Goal: Information Seeking & Learning: Learn about a topic

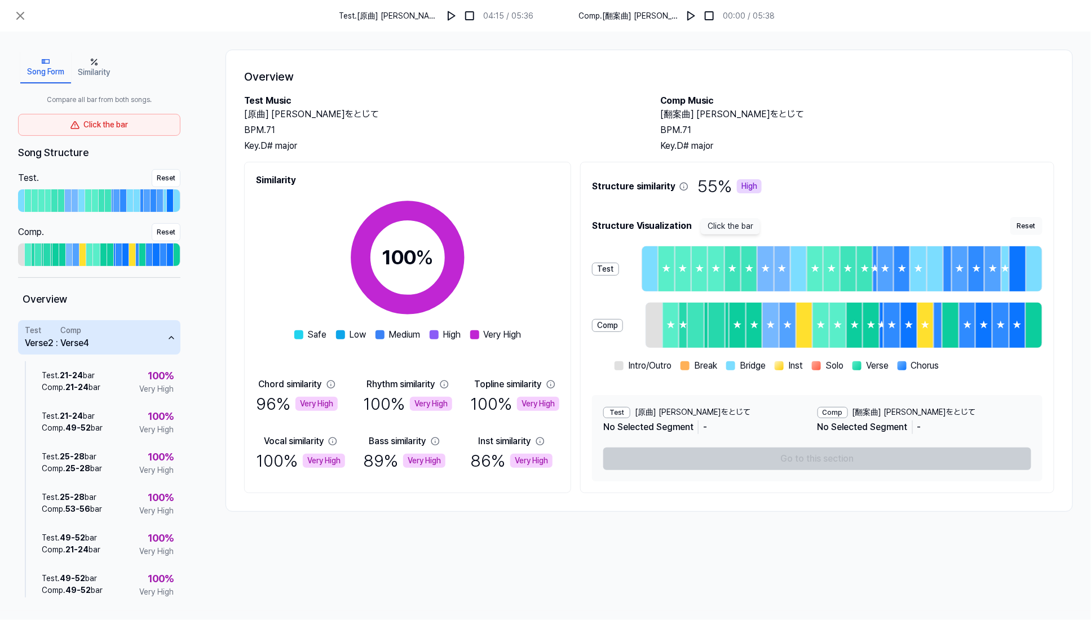
click at [916, 561] on div "Song Form Similarity Compare all bar from both songs. Click the bar Song Struct…" at bounding box center [545, 322] width 1091 height 580
drag, startPoint x: 892, startPoint y: 126, endPoint x: 852, endPoint y: 126, distance: 40.6
click at [892, 126] on div "BPM. 71" at bounding box center [858, 131] width 394 height 14
click at [18, 15] on icon at bounding box center [21, 16] width 14 height 14
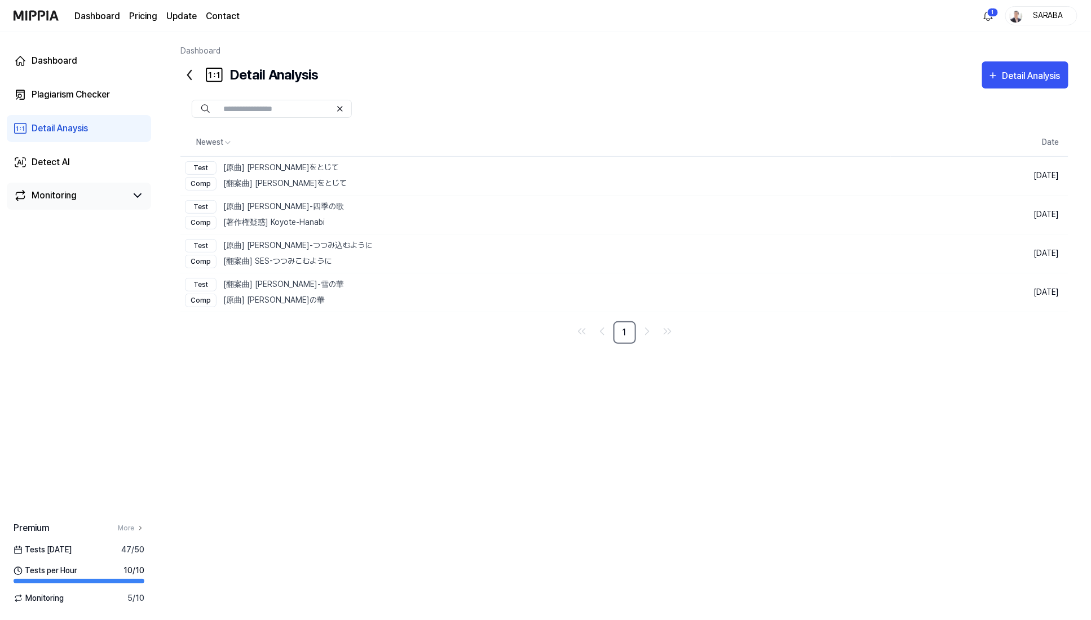
click at [66, 199] on div "Monitoring" at bounding box center [54, 196] width 45 height 14
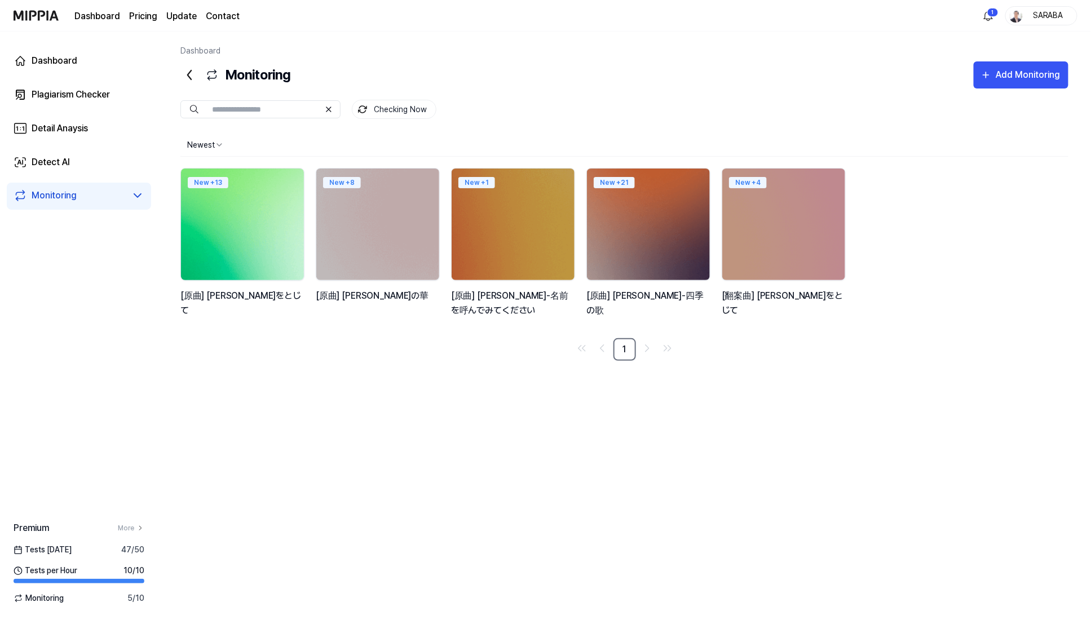
click at [239, 236] on img at bounding box center [242, 224] width 135 height 123
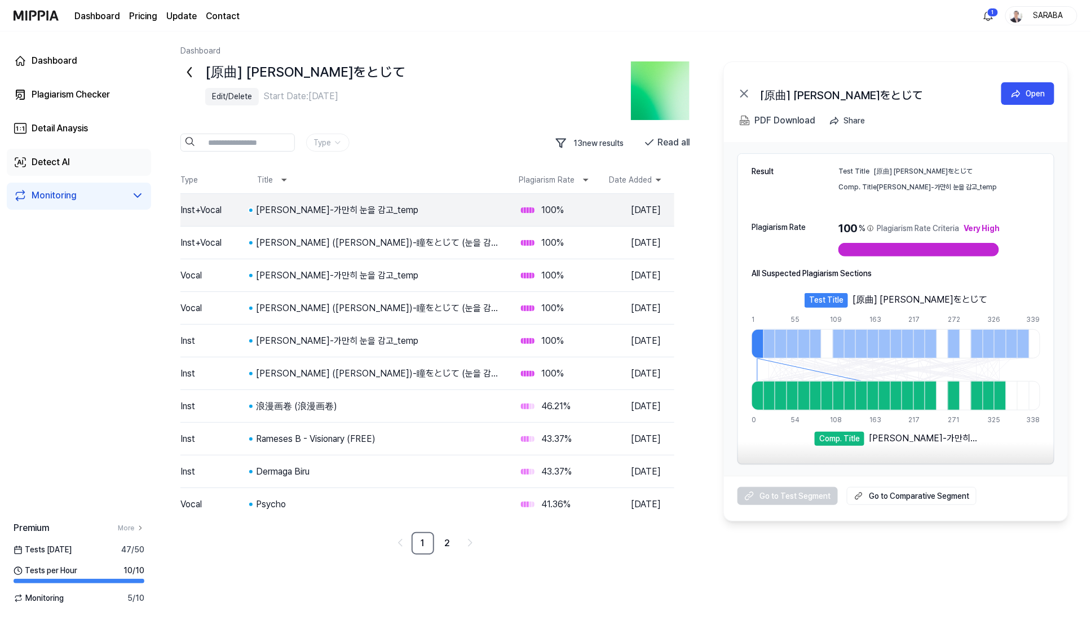
click at [45, 159] on div "Detect AI" at bounding box center [51, 163] width 38 height 14
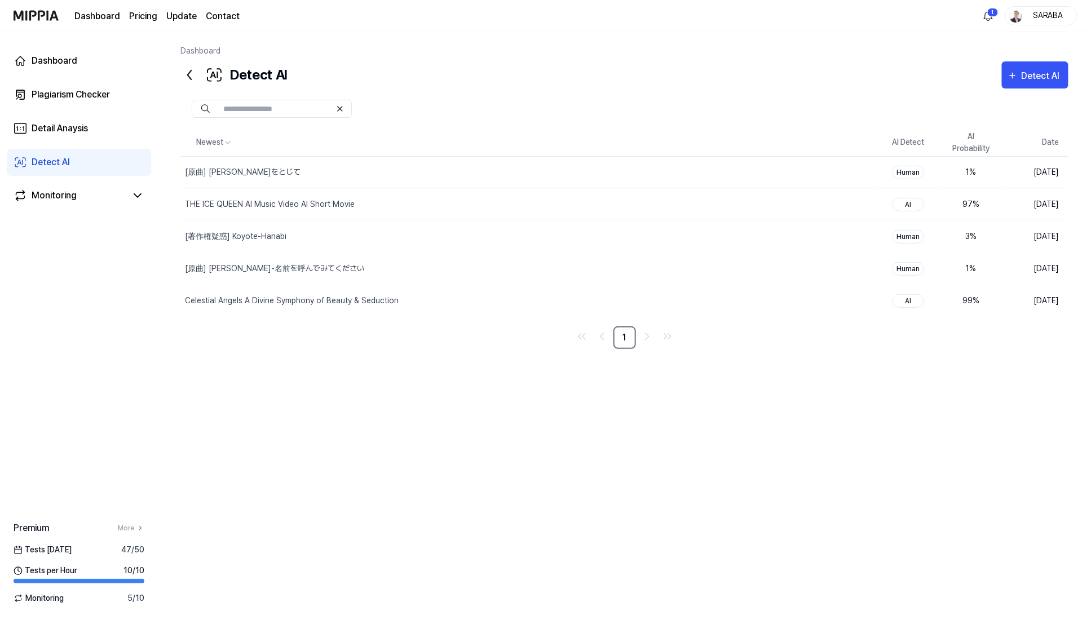
click at [283, 361] on div "Newest AI Detect AI Probability Date [原曲] 平井堅-瞳をとじて Delete Human 1 % Aug 13, 20…" at bounding box center [624, 330] width 888 height 403
click at [239, 371] on div "Newest AI Detect AI Probability Date [原曲] 平井堅-瞳をとじて Delete Human 1 % Aug 13, 20…" at bounding box center [624, 330] width 888 height 403
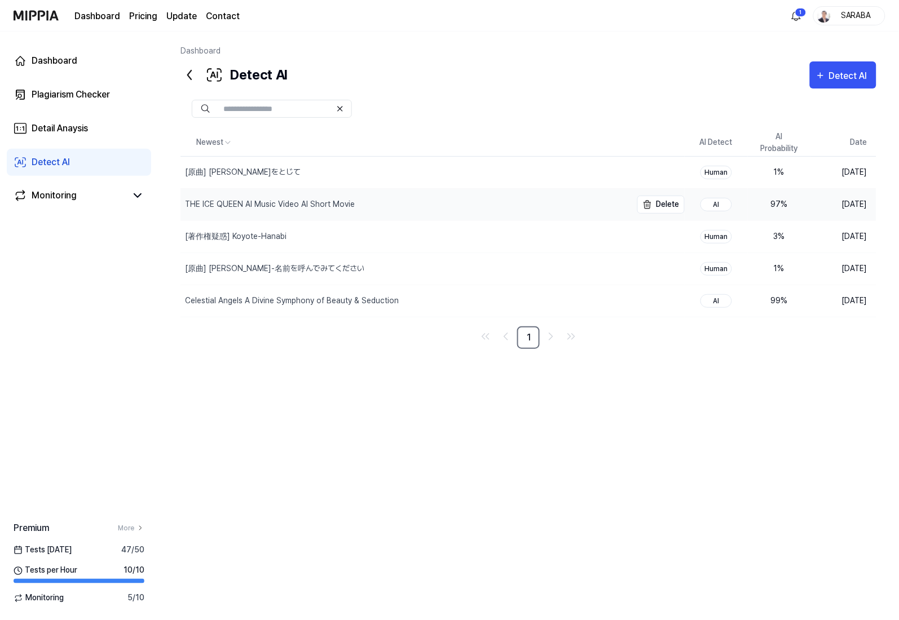
click at [223, 199] on div "THE ICE QUEEN AI Music Video AI Short Movie" at bounding box center [270, 205] width 170 height 12
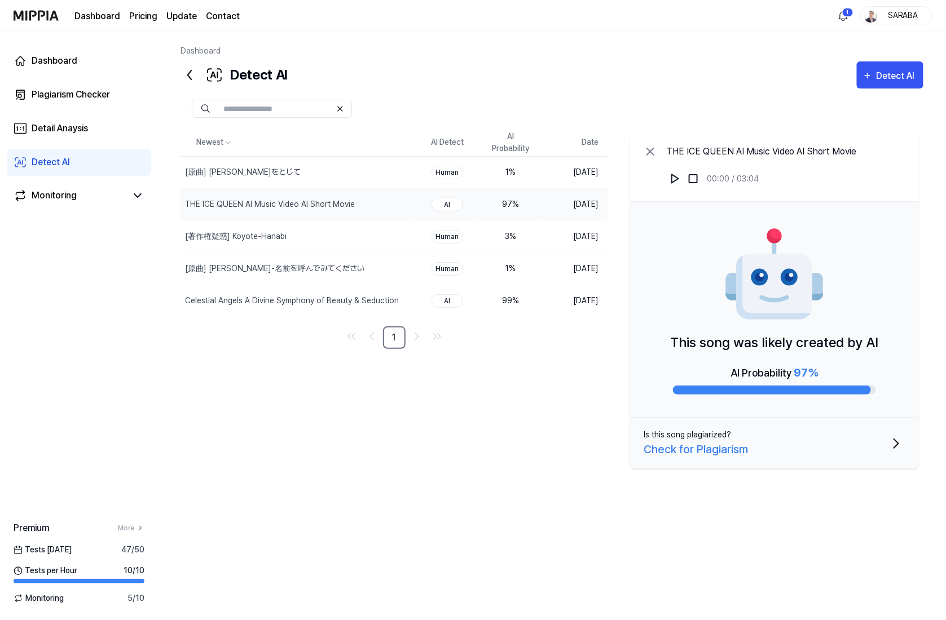
click at [803, 354] on div "This song was likely created by AI AI Probability 97 %" at bounding box center [774, 310] width 289 height 216
click at [794, 307] on img at bounding box center [775, 275] width 102 height 102
click at [235, 300] on div "Celestial Angels A Divine Symphony of Beauty & Seduction" at bounding box center [274, 301] width 179 height 12
click at [241, 266] on div "[原曲] KimSunHo-名前を呼んでみてください" at bounding box center [274, 269] width 179 height 12
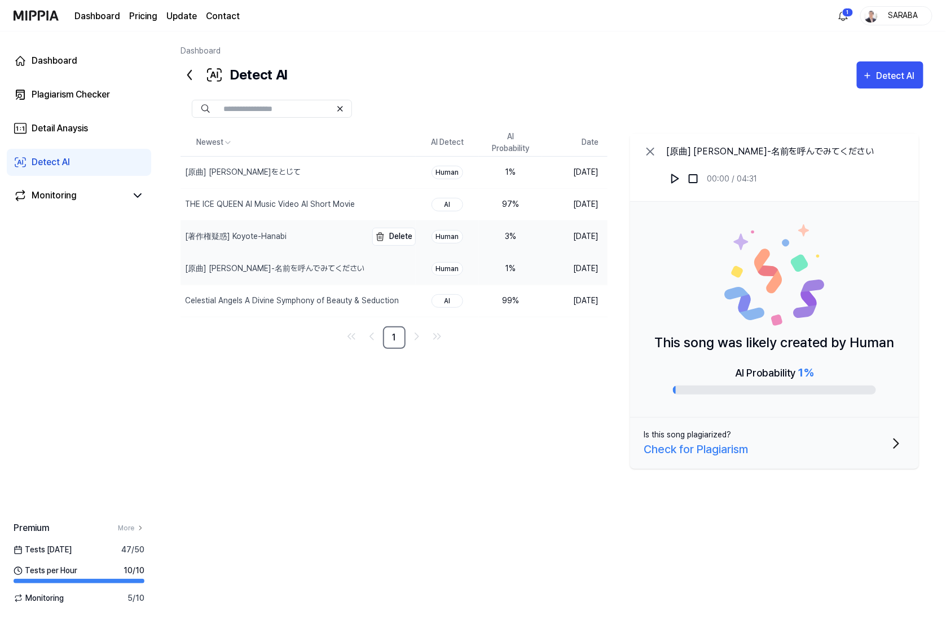
click at [244, 235] on div "[著作権疑惑] Koyote-Hanabi" at bounding box center [236, 237] width 102 height 12
click at [243, 206] on div "THE ICE QUEEN AI Music Video AI Short Movie" at bounding box center [270, 205] width 170 height 12
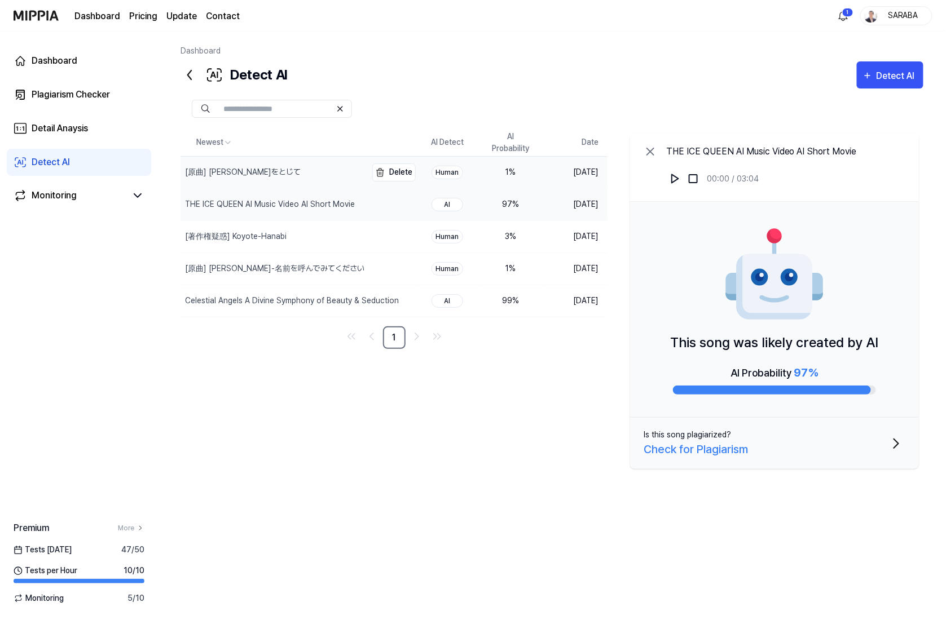
click at [224, 168] on div "[原曲] 平井堅-瞳をとじて" at bounding box center [243, 172] width 116 height 12
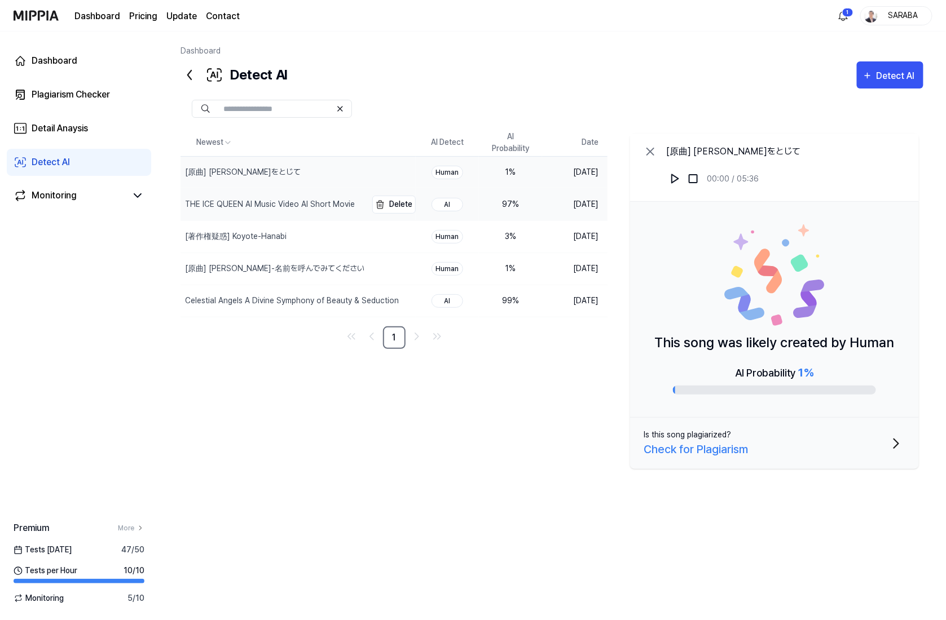
click at [219, 199] on div "THE ICE QUEEN AI Music Video AI Short Movie" at bounding box center [270, 205] width 170 height 12
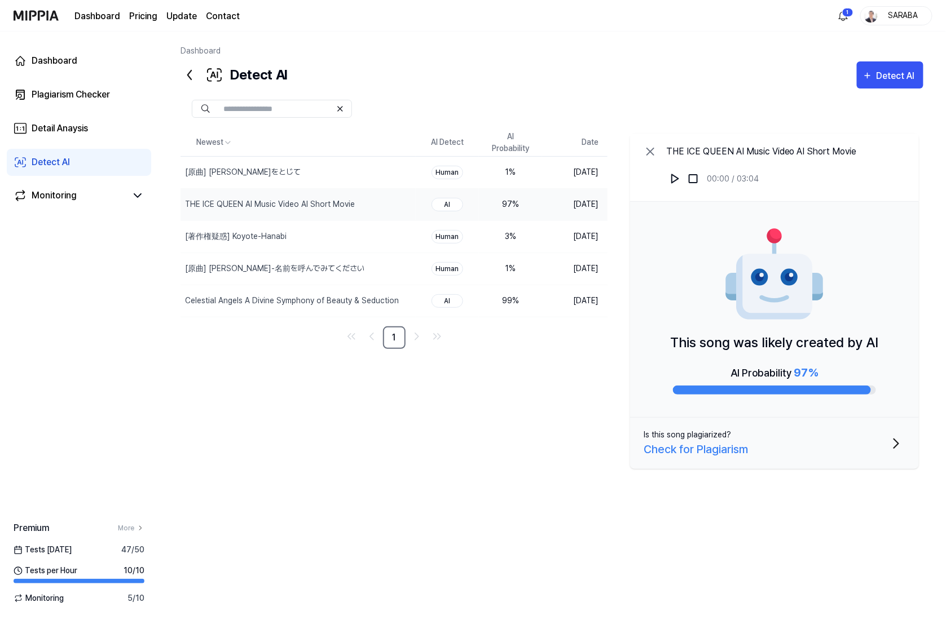
click at [282, 411] on div "Newest AI Detect AI Probability Date [原曲] 平井堅-瞳をとじて Delete Human 1 % Aug 13, 20…" at bounding box center [551, 330] width 743 height 403
click at [651, 152] on icon at bounding box center [650, 151] width 7 height 7
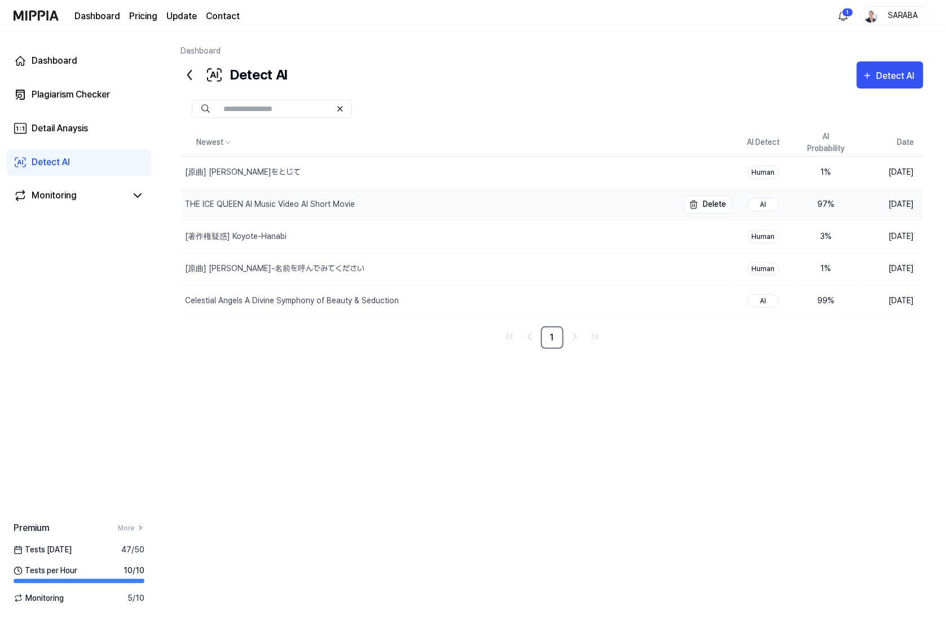
click at [246, 201] on div "THE ICE QUEEN AI Music Video AI Short Movie" at bounding box center [270, 205] width 170 height 12
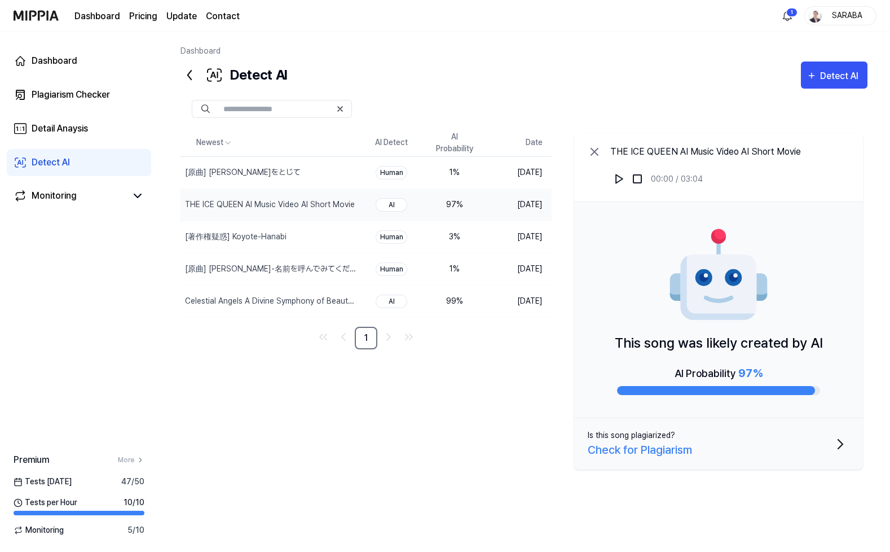
click at [51, 315] on div "Dashboard Plagiarism Checker Detail Anaysis Detect AI Monitoring Premium More T…" at bounding box center [79, 292] width 158 height 520
click at [421, 460] on div "Newest AI Detect AI Probability Date [原曲] 平井堅-瞳をとじて Delete Human 1 % Aug 13, 20…" at bounding box center [523, 308] width 687 height 359
click at [62, 196] on div "Monitoring" at bounding box center [54, 196] width 45 height 14
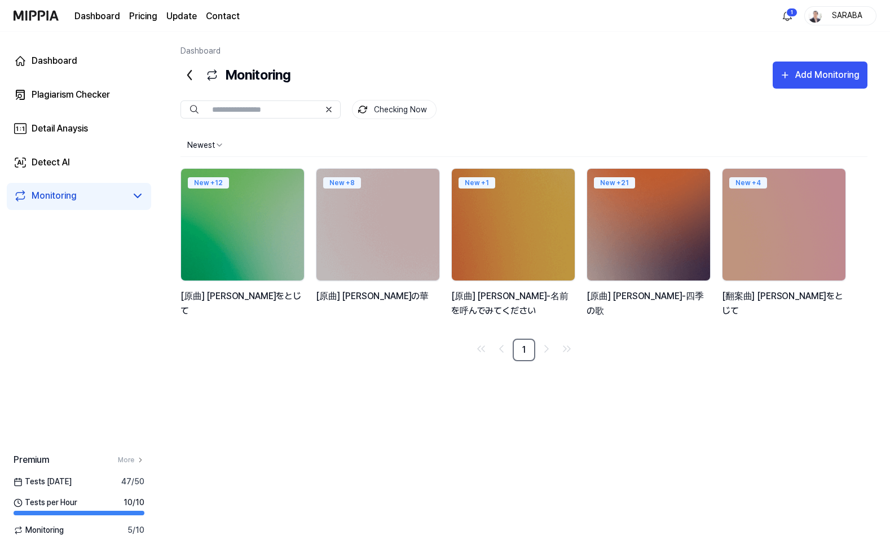
drag, startPoint x: 293, startPoint y: 442, endPoint x: 288, endPoint y: 426, distance: 16.4
click at [292, 439] on div "Newest New + 12 [原曲] 平井堅-瞳をとじて New + 8 [原曲] 中島美嘉-雪の華 New + 1 [原曲] KimSunHo-名前を呼…" at bounding box center [523, 333] width 687 height 398
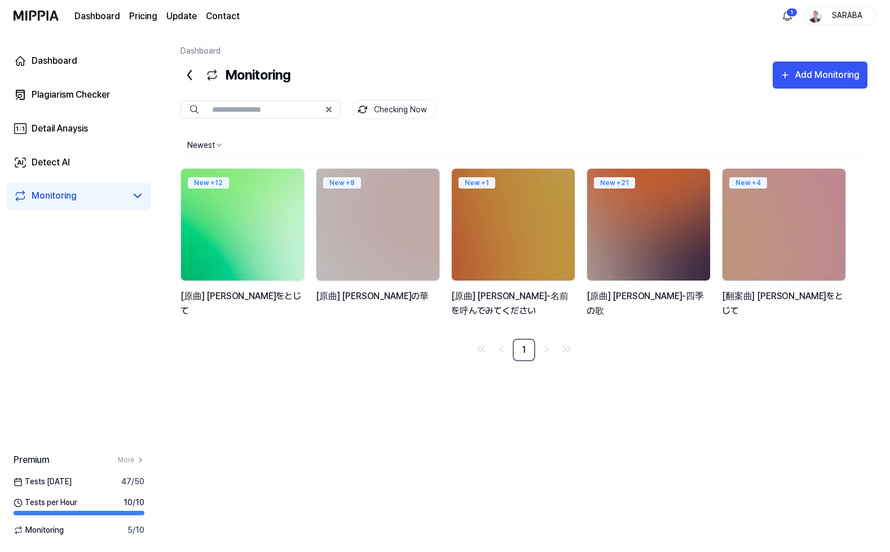
click at [241, 237] on img at bounding box center [242, 224] width 135 height 123
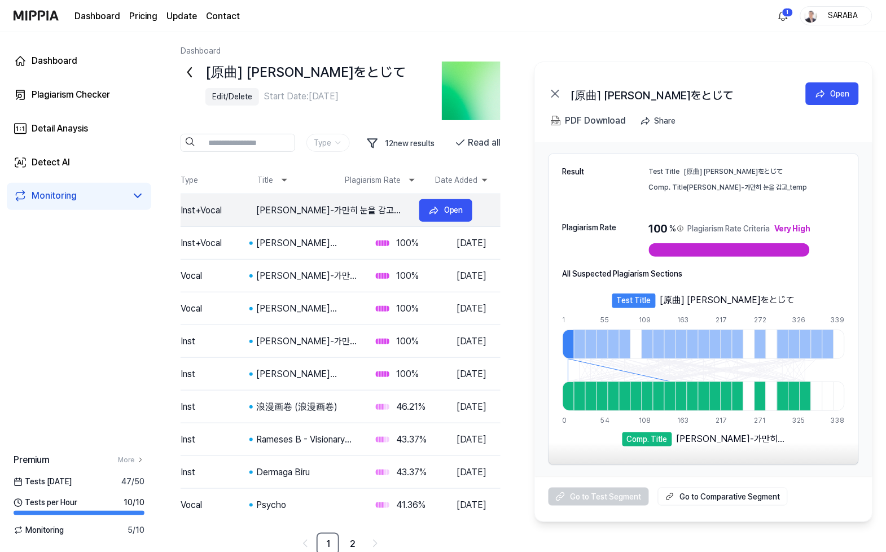
click at [300, 208] on div "정재욱-가만히 눈을 감고_temp" at bounding box center [333, 211] width 154 height 14
click at [188, 212] on td "Inst+Vocal" at bounding box center [214, 211] width 68 height 32
click at [356, 543] on link "2" at bounding box center [352, 543] width 23 height 23
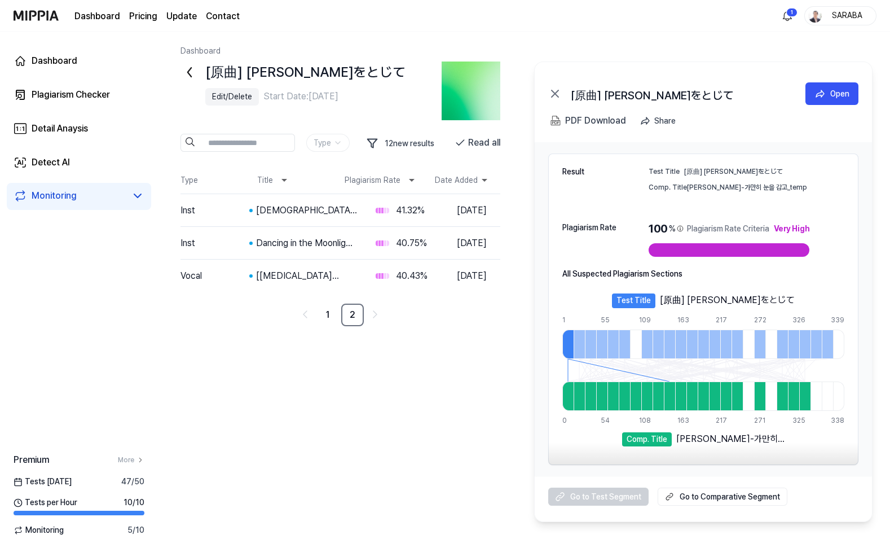
click at [306, 534] on div "Dashboard [原曲] 平井堅-瞳をとじて Edit/Delete Start Date: Aug 13, 2025 Type 12 new resul…" at bounding box center [524, 292] width 732 height 520
click at [290, 523] on div "Dashboard [原曲] 平井堅-瞳をとじて Edit/Delete Start Date: Aug 13, 2025 Type 12 new resul…" at bounding box center [524, 292] width 732 height 520
click at [331, 311] on link "1" at bounding box center [327, 314] width 23 height 23
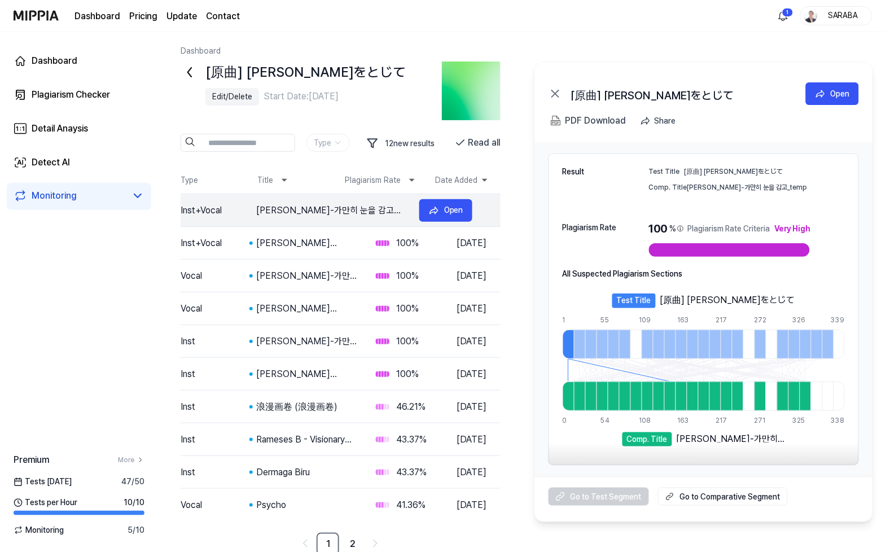
click at [295, 214] on div "정재욱-가만히 눈을 감고_temp" at bounding box center [333, 211] width 154 height 14
click at [468, 212] on button "Open" at bounding box center [445, 210] width 53 height 23
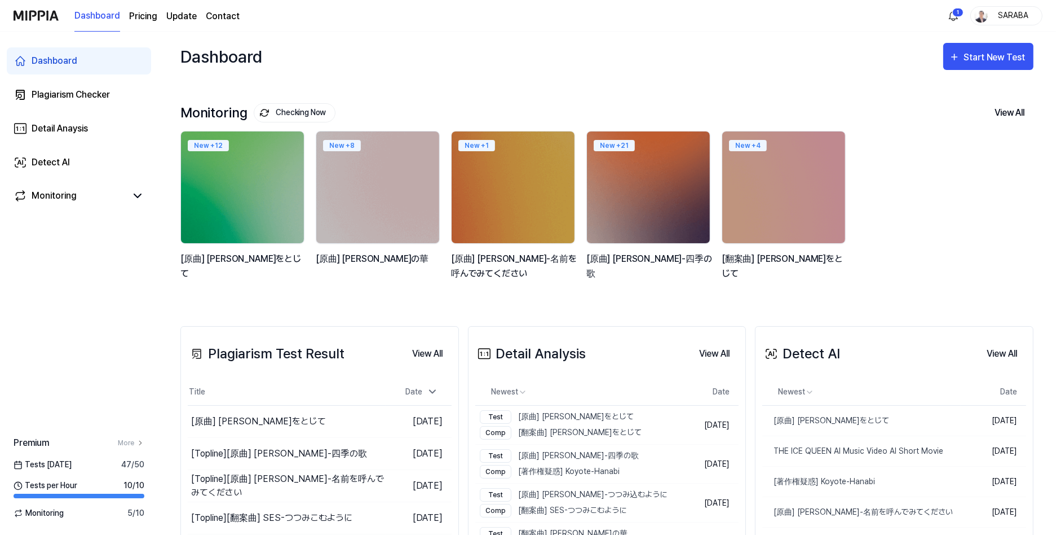
click at [1006, 20] on div "SARABA" at bounding box center [1014, 15] width 44 height 12
click at [924, 99] on button "Log out" at bounding box center [971, 102] width 130 height 12
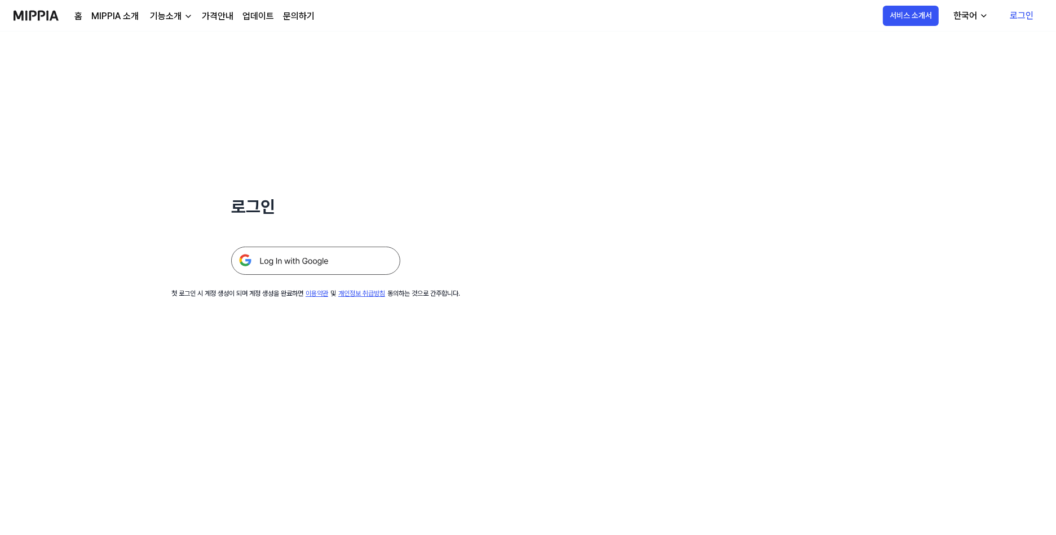
click at [127, 249] on div "로그인 첫 로그인 시 계정 생성이 되며 계정 생성을 완료하면 이용약관 및 개인정보 취급방침 동의하는 것으로 간주합니다." at bounding box center [316, 165] width 632 height 267
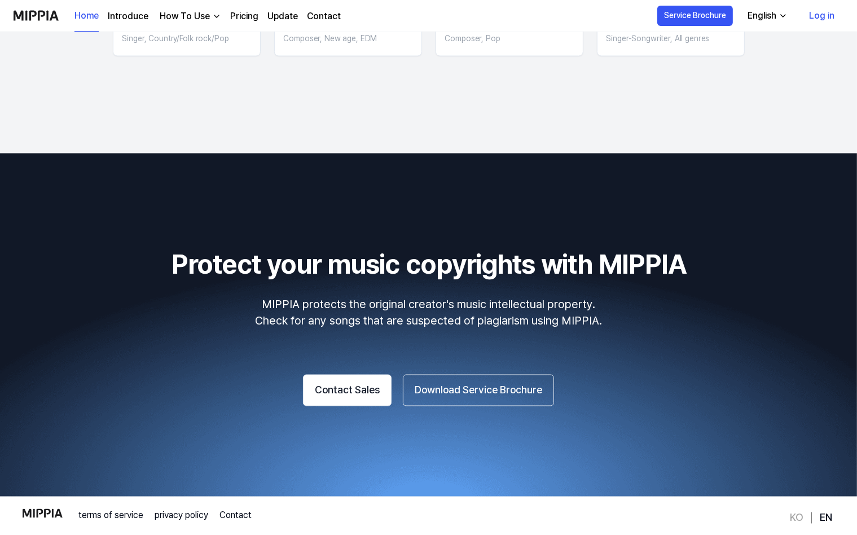
scroll to position [1897, 0]
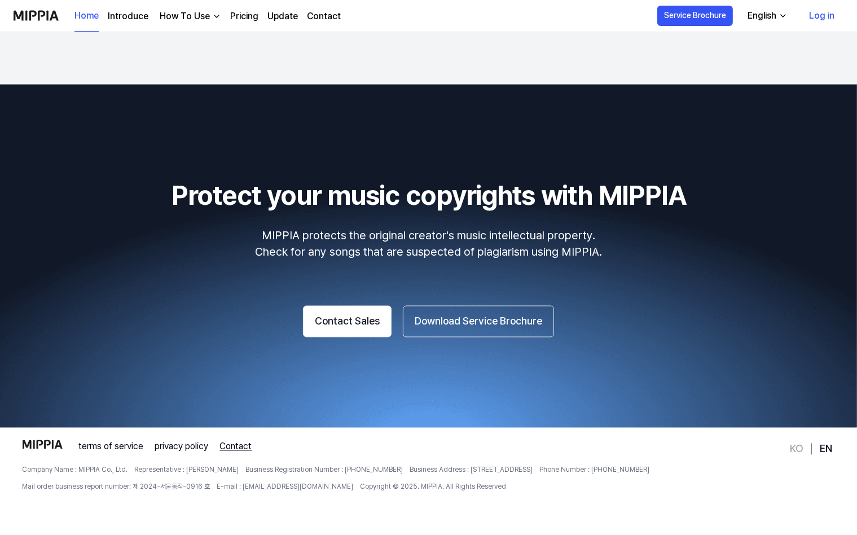
click at [235, 444] on link "Contact" at bounding box center [235, 447] width 32 height 14
